Goal: Task Accomplishment & Management: Manage account settings

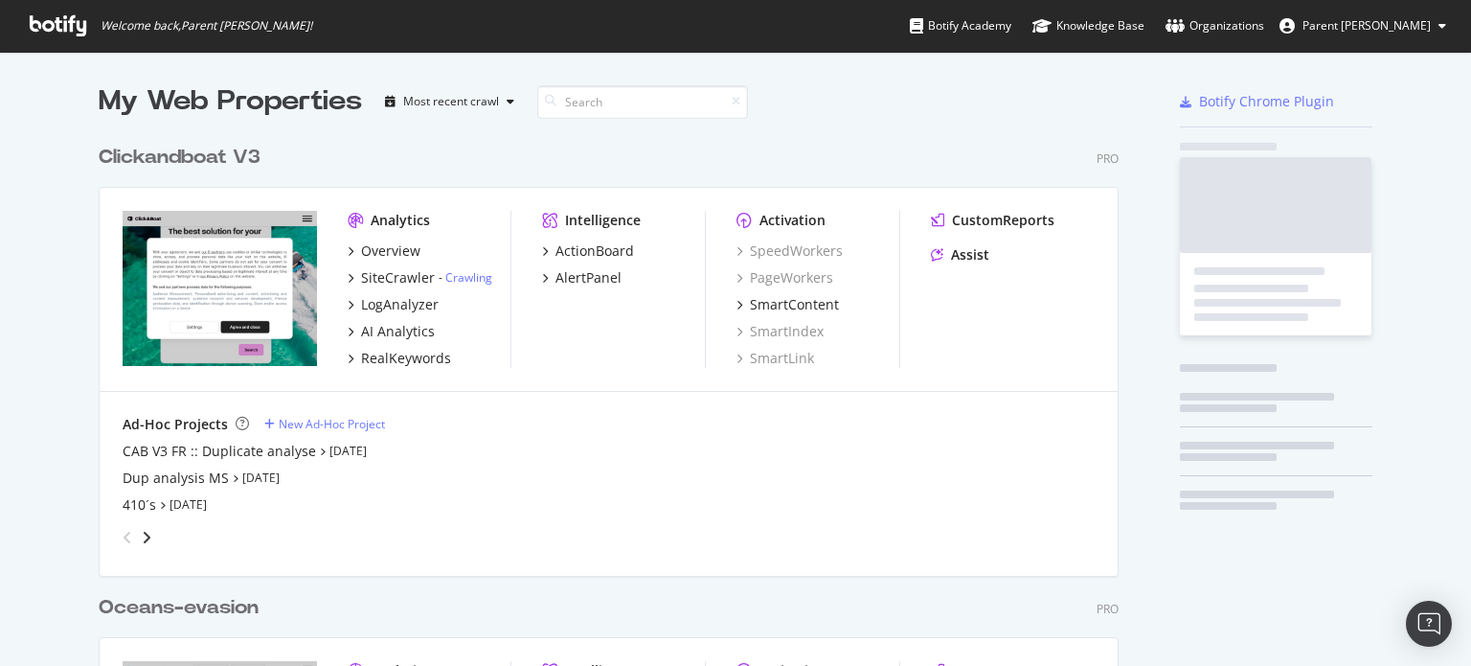
scroll to position [1274, 1021]
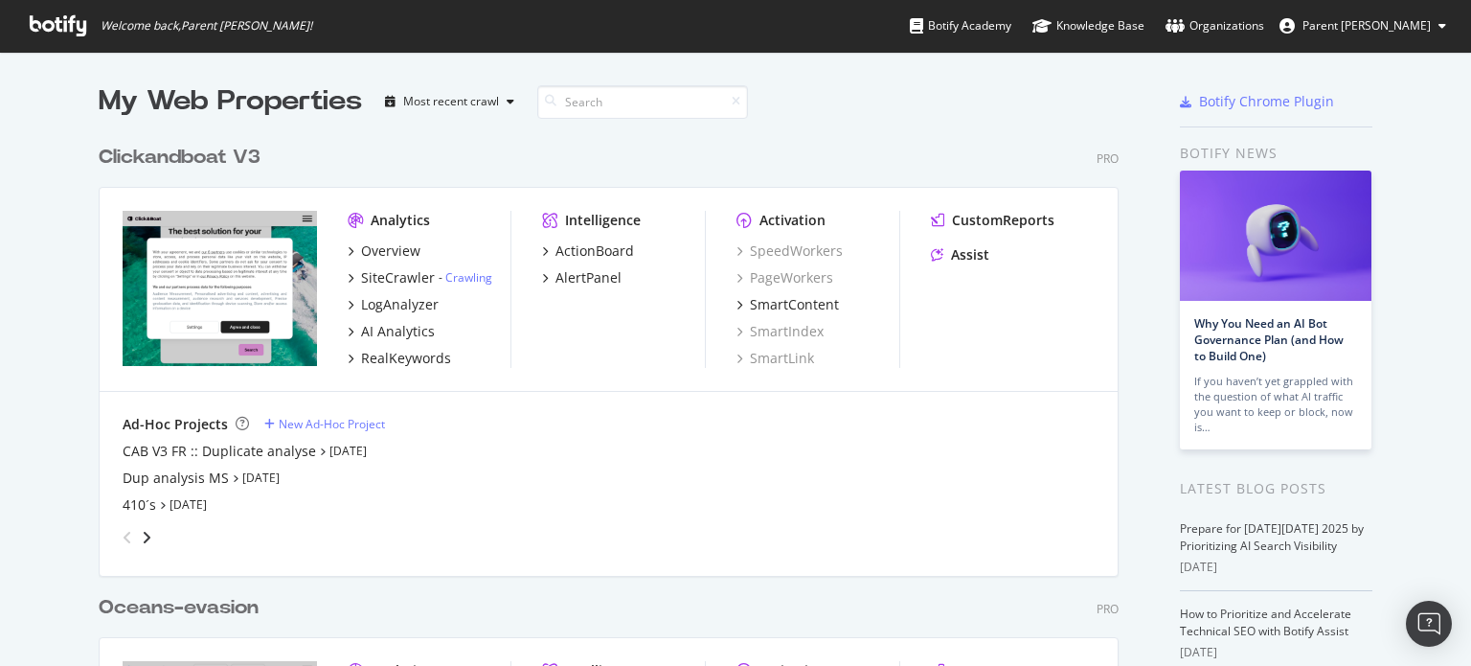
click at [175, 152] on div "Clickandboat V3" at bounding box center [180, 158] width 162 height 28
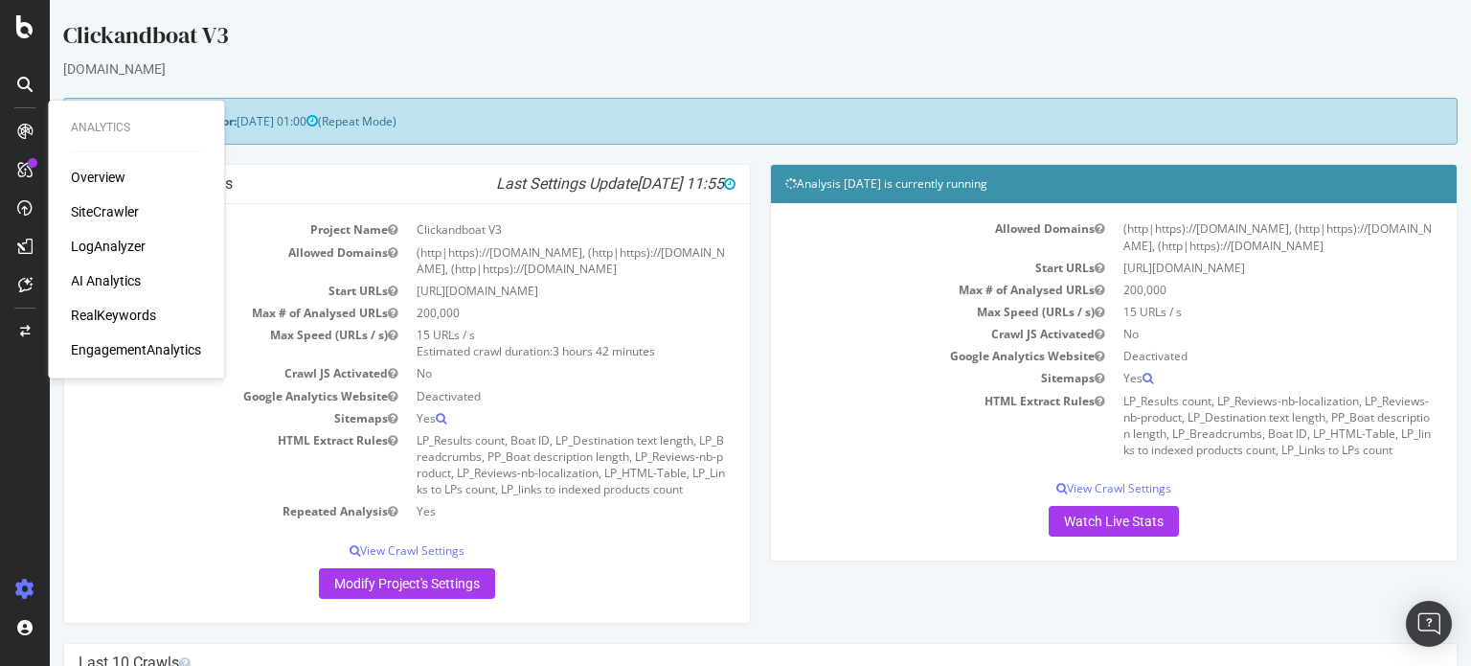
click at [125, 209] on div "SiteCrawler" at bounding box center [105, 211] width 68 height 19
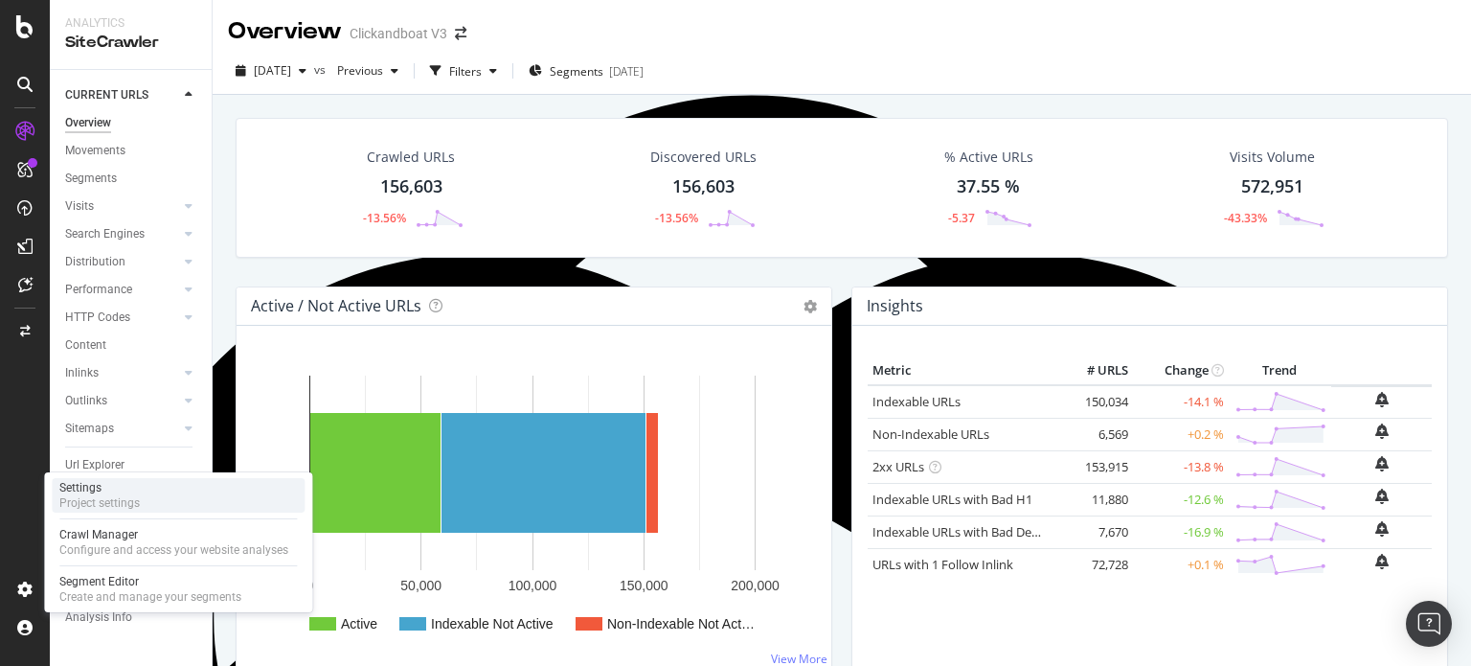
click at [131, 503] on div "Project settings" at bounding box center [99, 502] width 80 height 15
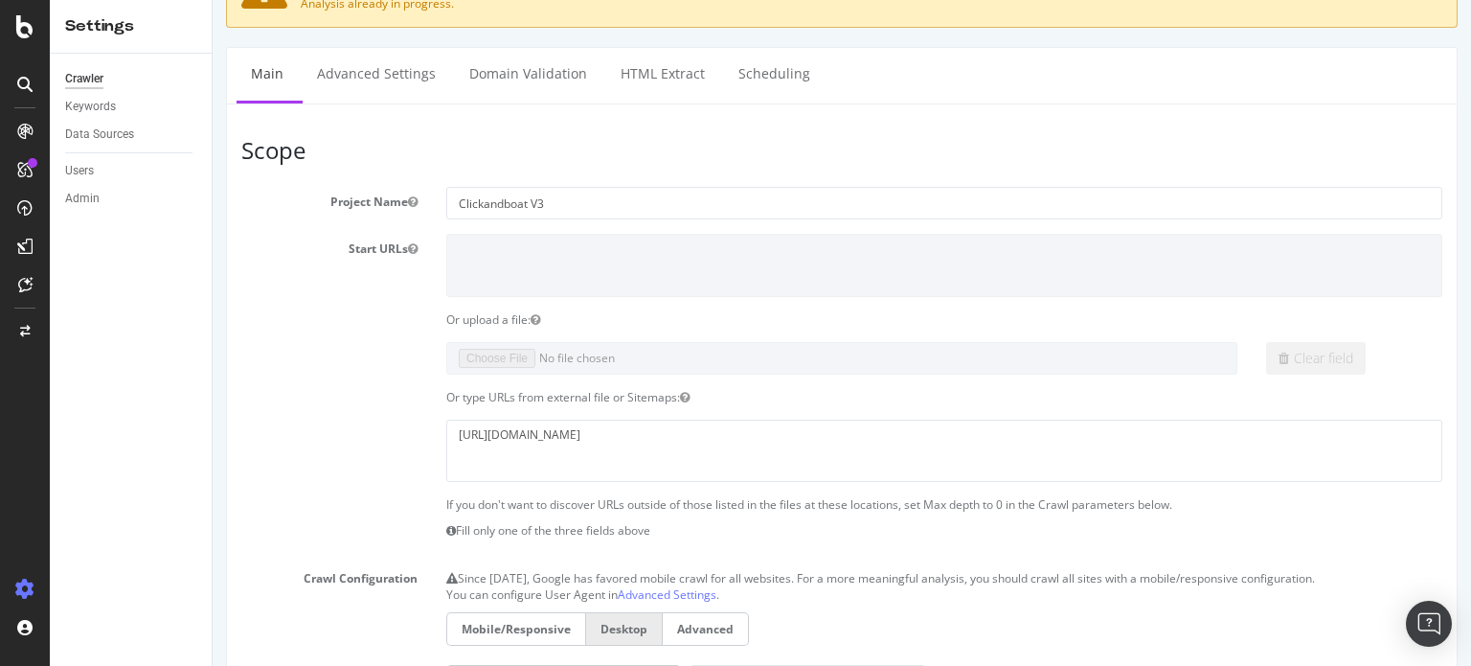
scroll to position [192, 0]
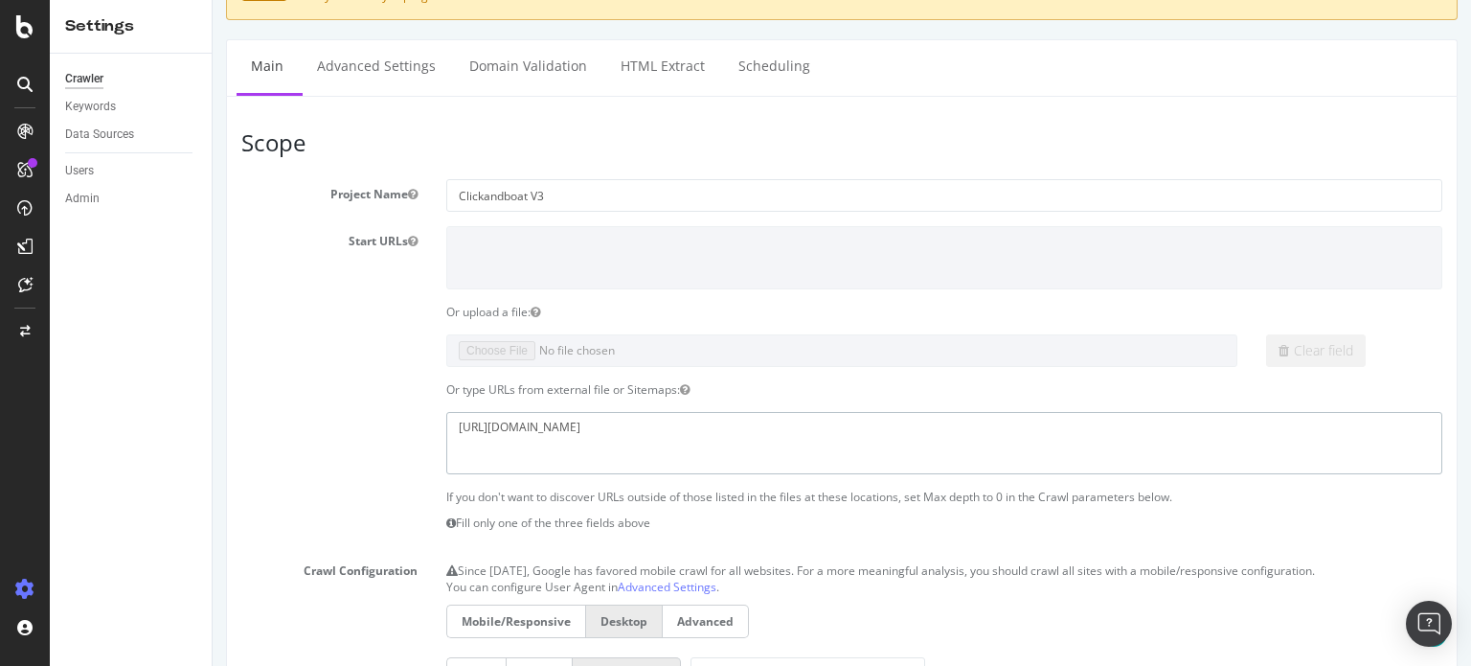
click at [750, 430] on textarea "[URL][DOMAIN_NAME]" at bounding box center [944, 443] width 996 height 62
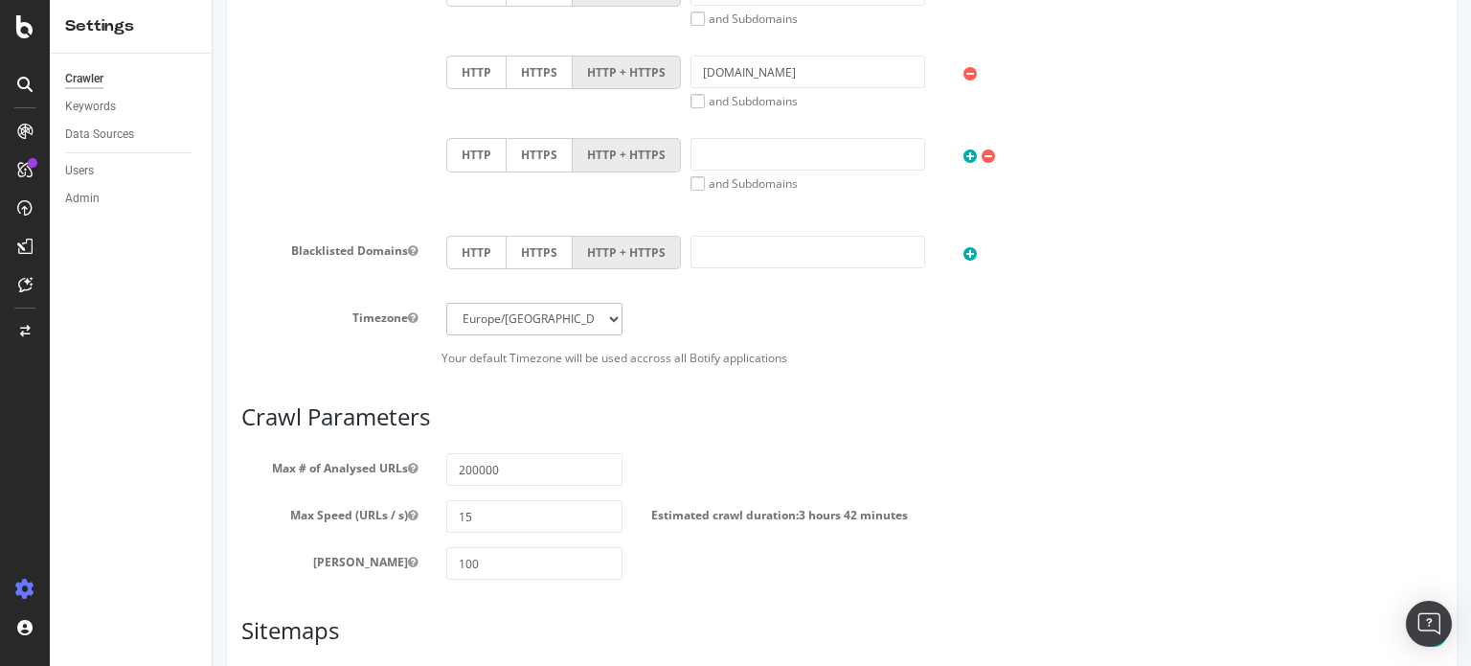
scroll to position [1209, 0]
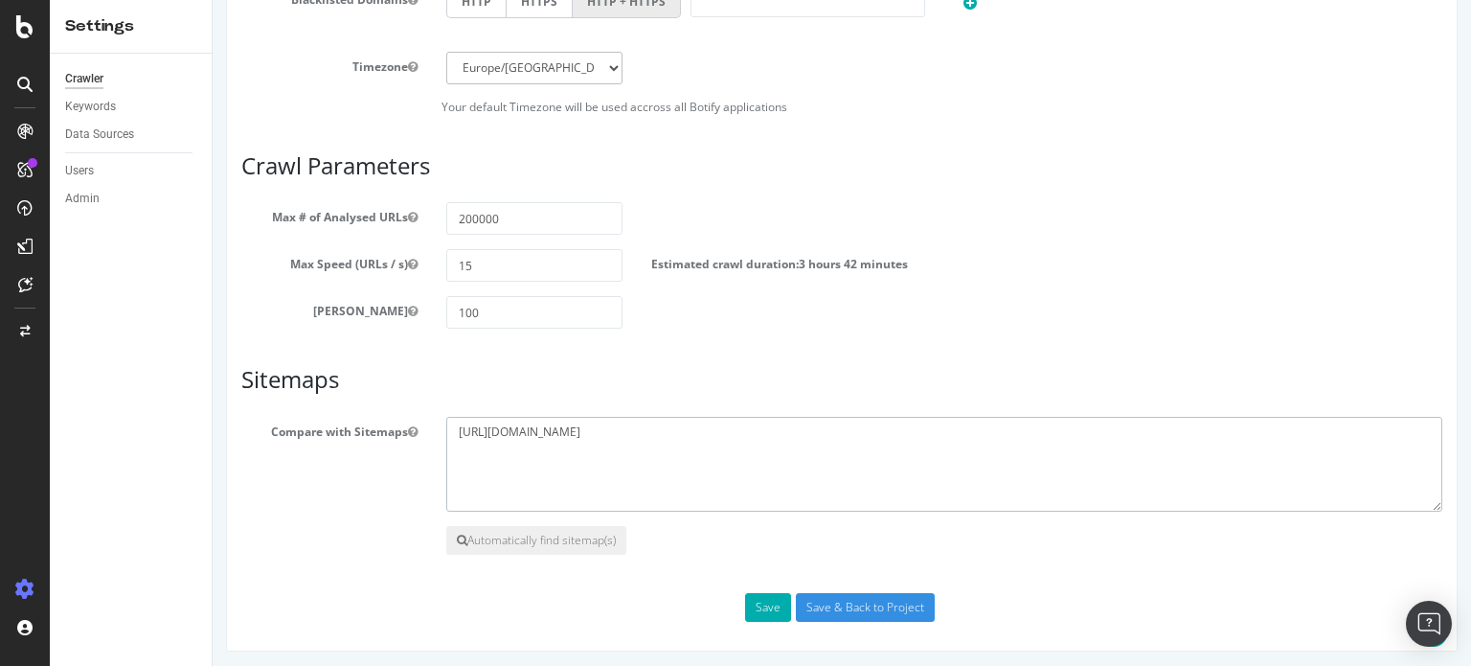
click at [583, 419] on textarea "[URL][DOMAIN_NAME]" at bounding box center [944, 465] width 996 height 96
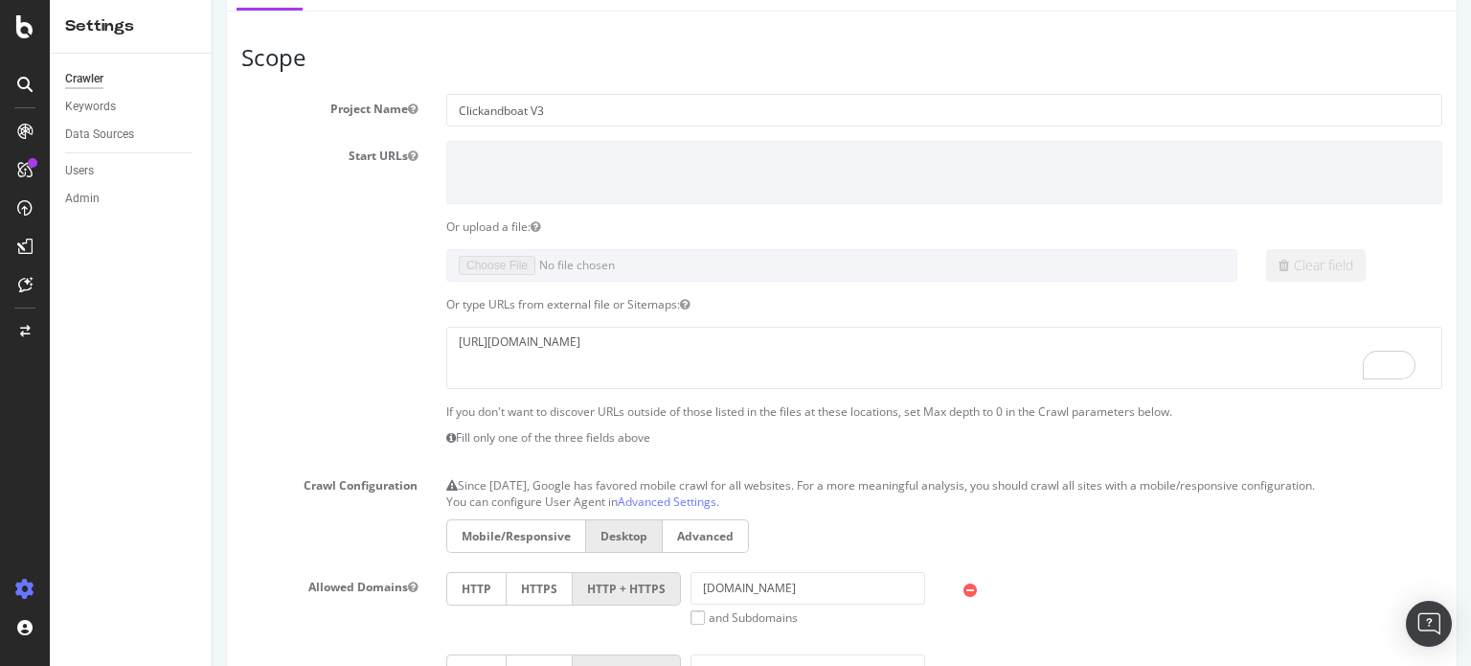
scroll to position [0, 0]
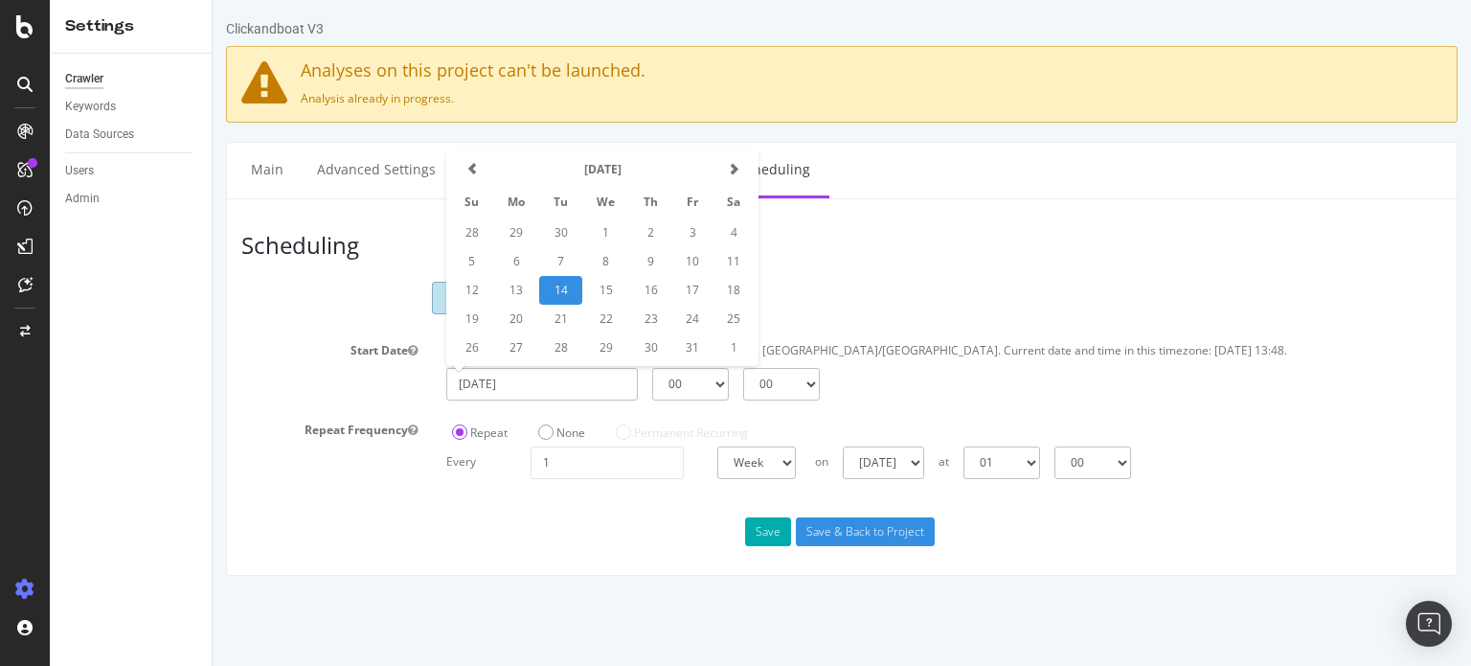
click at [559, 379] on input "[DATE]" at bounding box center [542, 384] width 192 height 33
click at [599, 285] on td "15" at bounding box center [605, 290] width 47 height 29
type input "[DATE]"
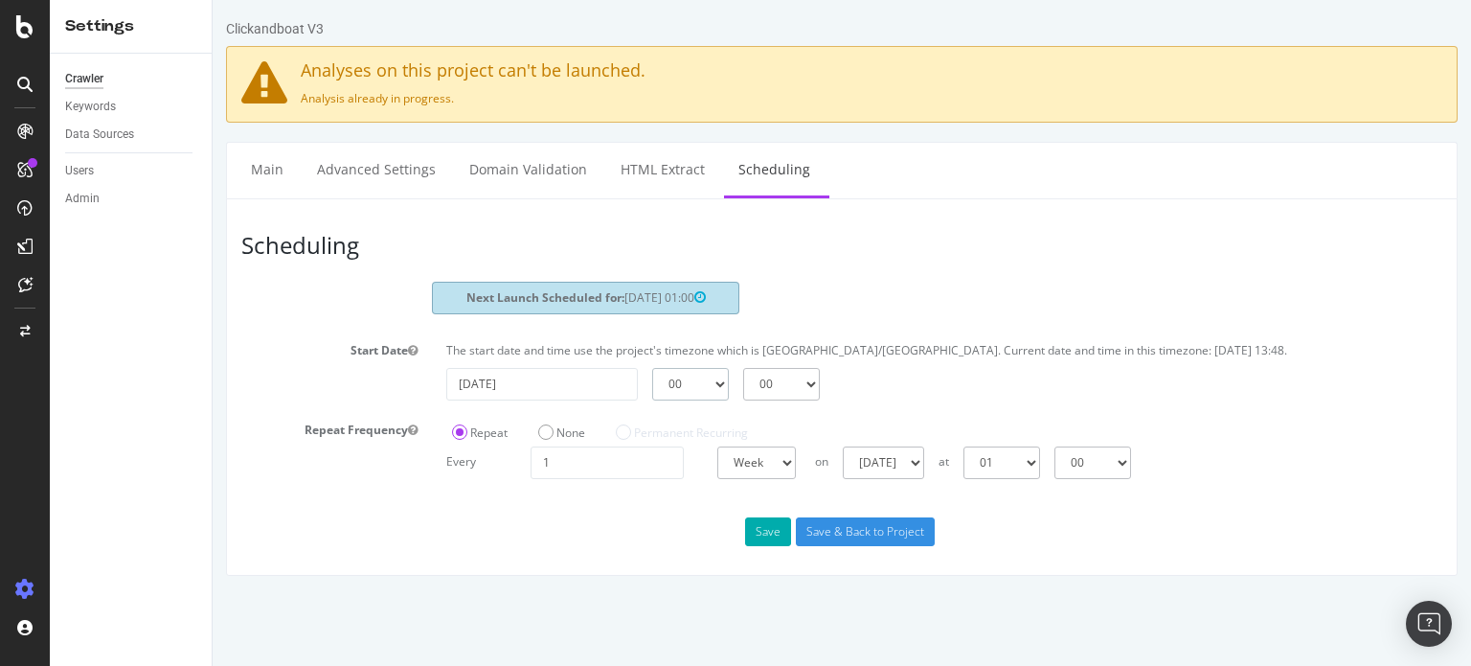
click at [682, 373] on select "00 01 02 03 04 05 06 07 08 09 10 11 12 13 14 15 16 17 18 19 20 21 22 23" at bounding box center [690, 384] width 77 height 33
select select "6"
click at [652, 368] on select "00 01 02 03 04 05 06 07 08 09 10 11 12 13 14 15 16 17 18 19 20 21 22 23" at bounding box center [690, 384] width 77 height 33
click at [767, 535] on button "Save" at bounding box center [768, 531] width 46 height 29
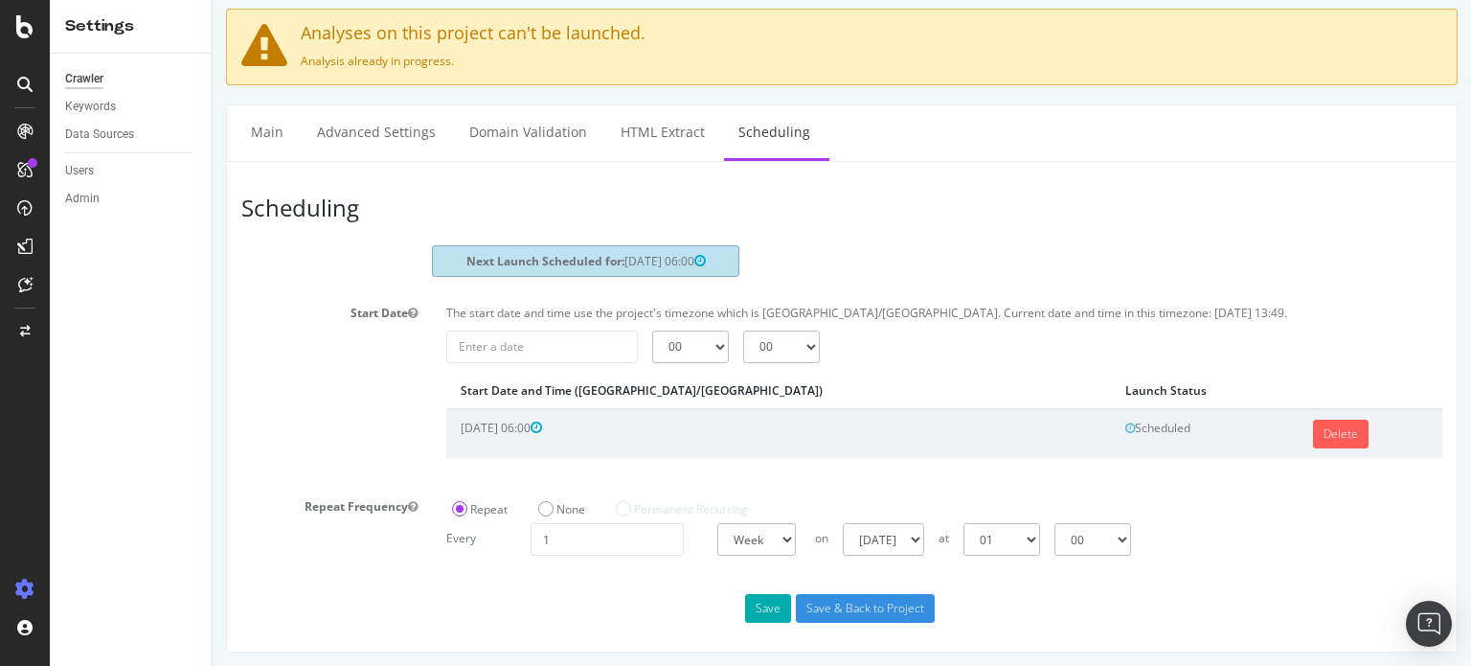
scroll to position [105, 0]
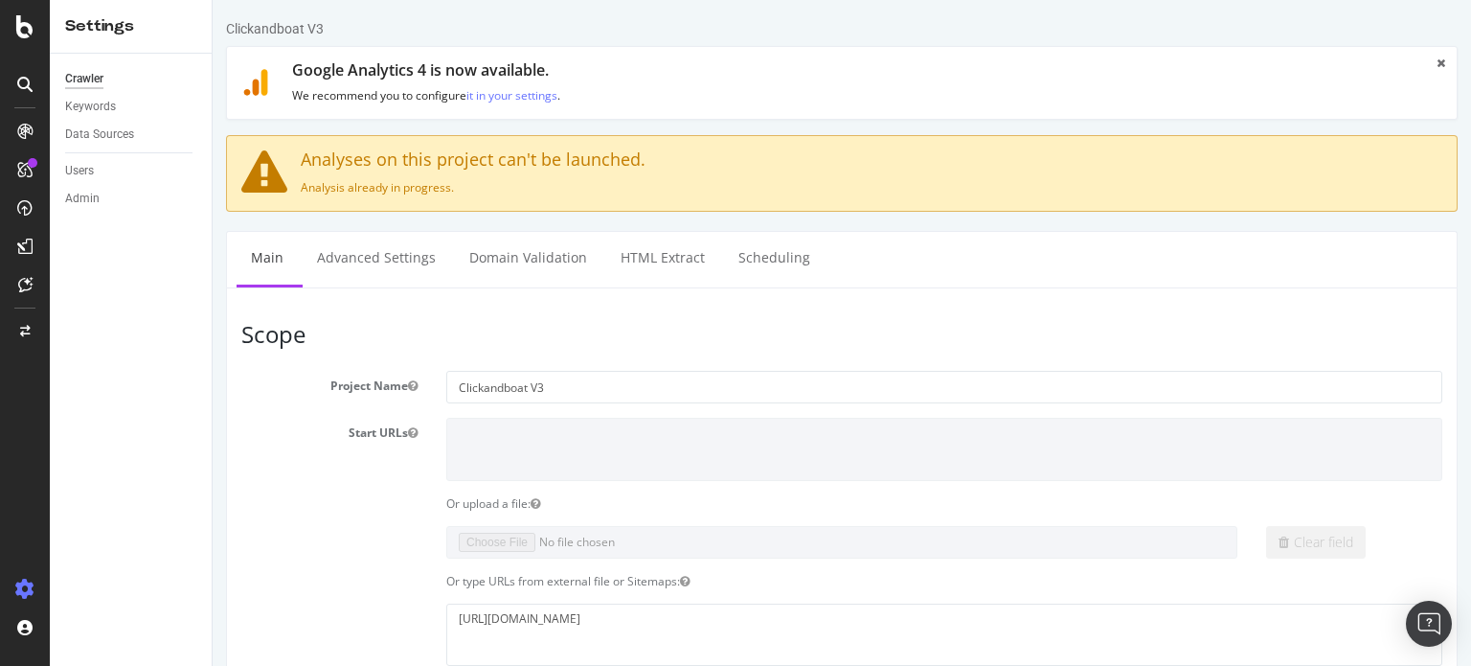
click at [1437, 60] on icon at bounding box center [1441, 62] width 9 height 11
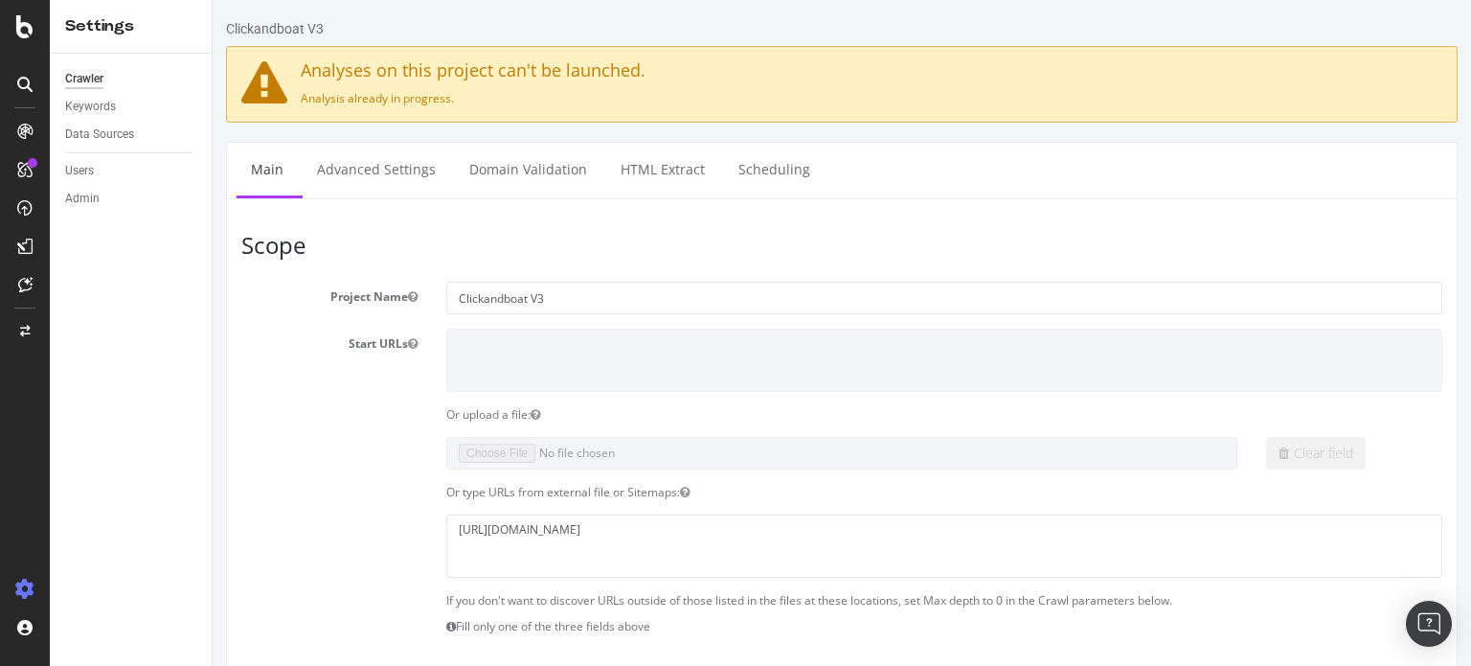
click at [551, 72] on h4 "Analyses on this project can't be launched." at bounding box center [841, 70] width 1201 height 19
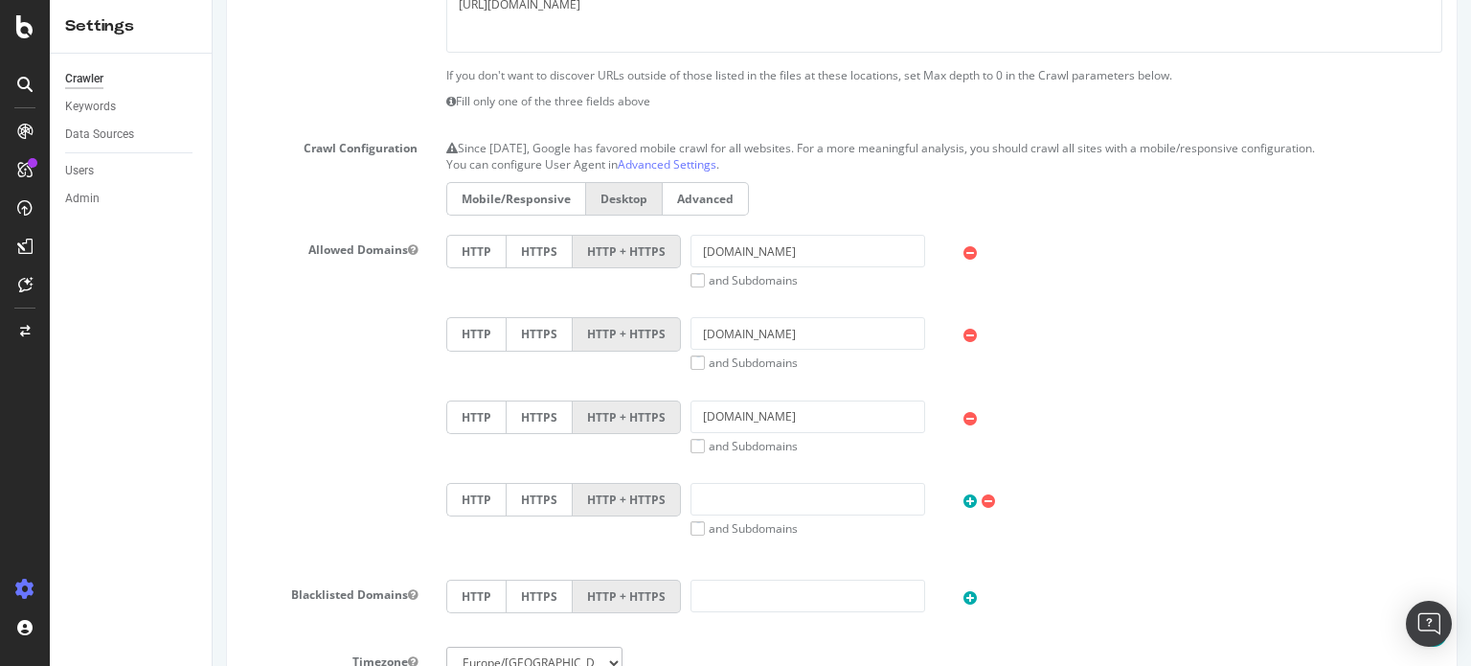
scroll to position [575, 0]
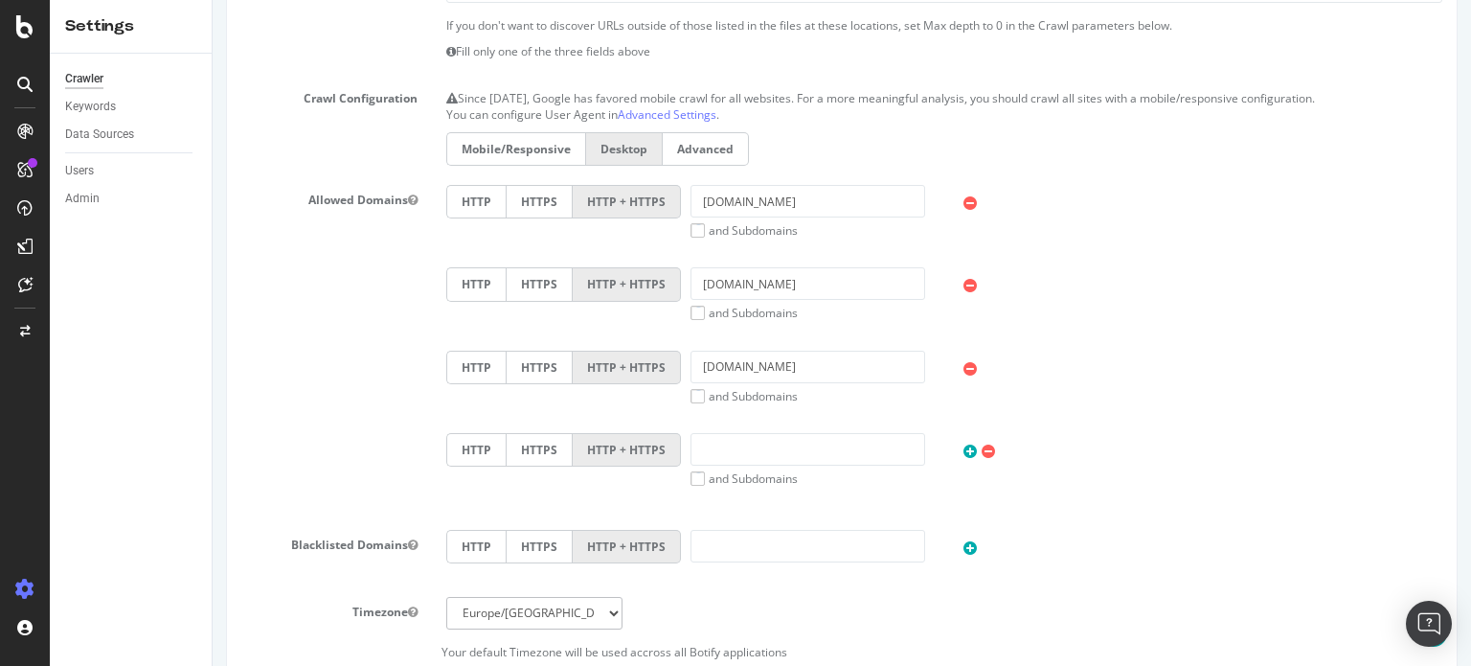
click at [520, 145] on label "Mobile/Responsive" at bounding box center [515, 149] width 139 height 34
click at [213, 0] on input "Mobile/Responsive" at bounding box center [213, 0] width 0 height 0
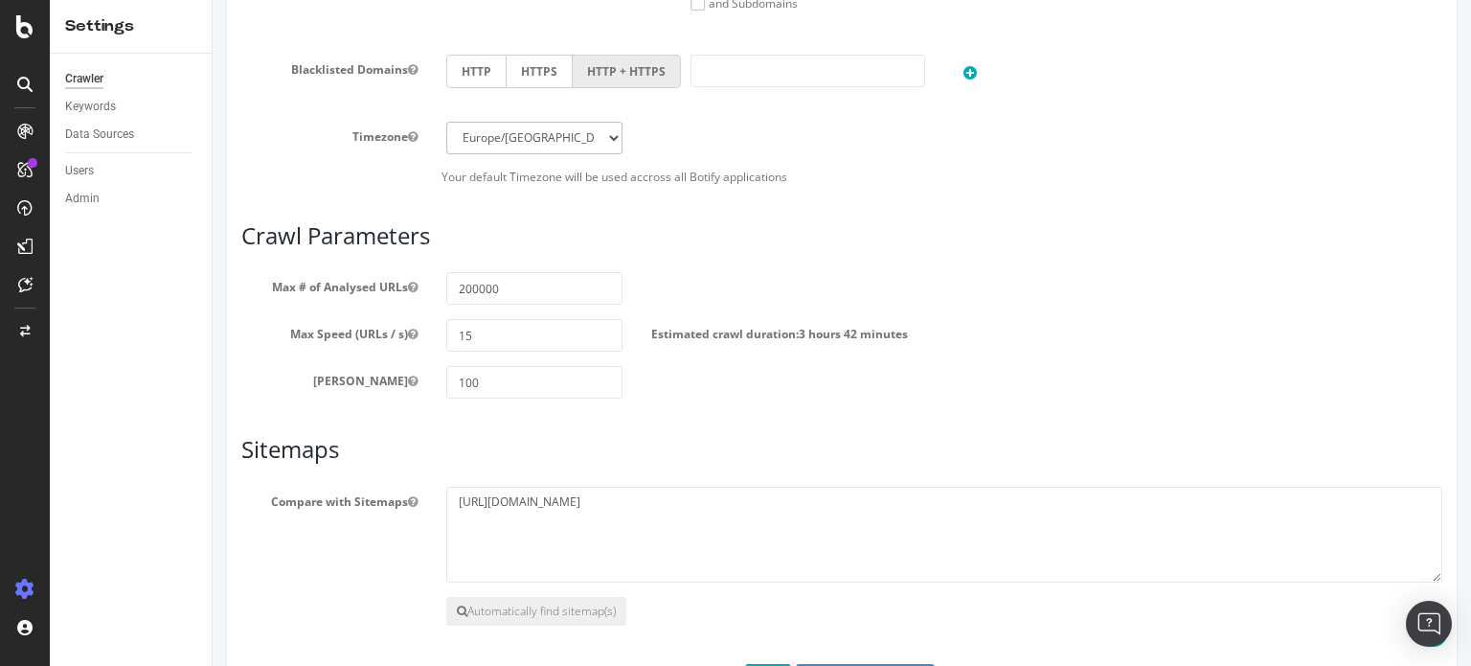
scroll to position [1054, 0]
drag, startPoint x: 512, startPoint y: 287, endPoint x: 476, endPoint y: 293, distance: 35.9
click at [476, 293] on input "200000" at bounding box center [534, 284] width 176 height 33
click at [504, 286] on input "200000" at bounding box center [534, 284] width 176 height 33
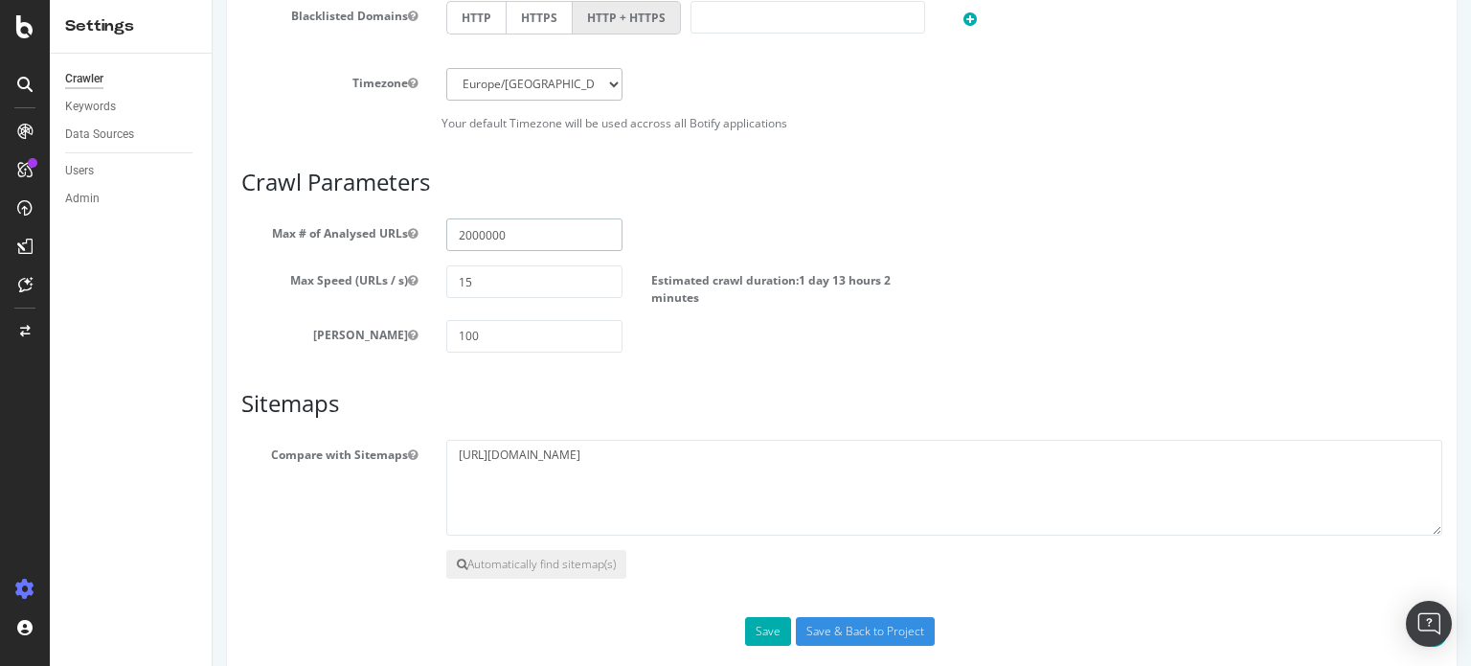
scroll to position [1127, 0]
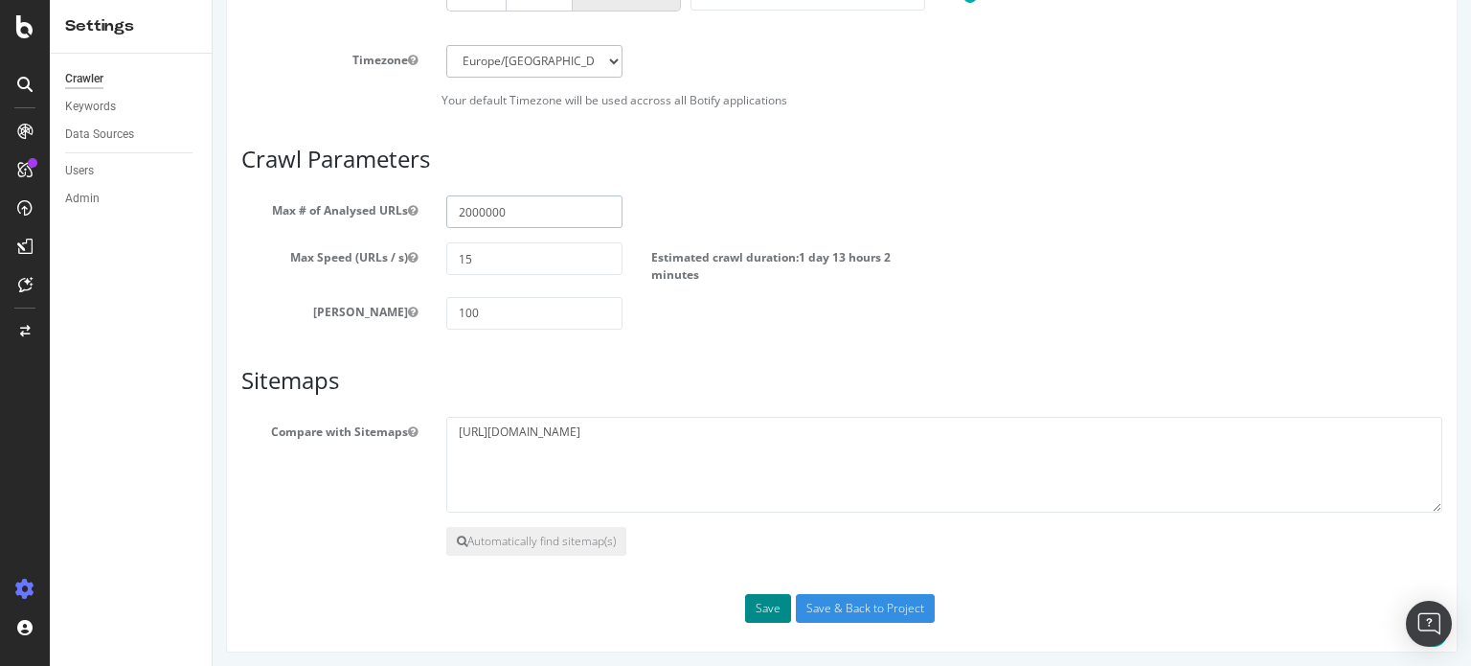
type input "2000000"
click at [763, 604] on button "Save" at bounding box center [768, 608] width 46 height 29
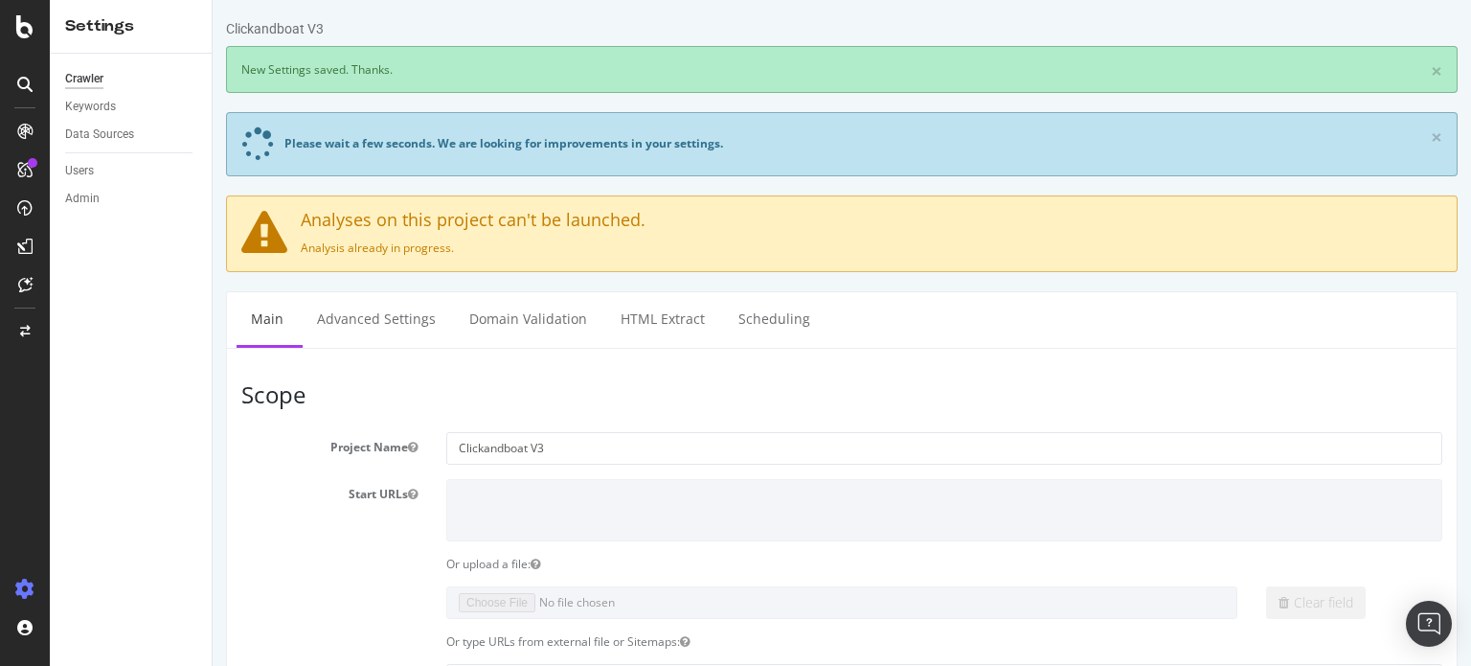
scroll to position [0, 0]
